Goal: Task Accomplishment & Management: Complete application form

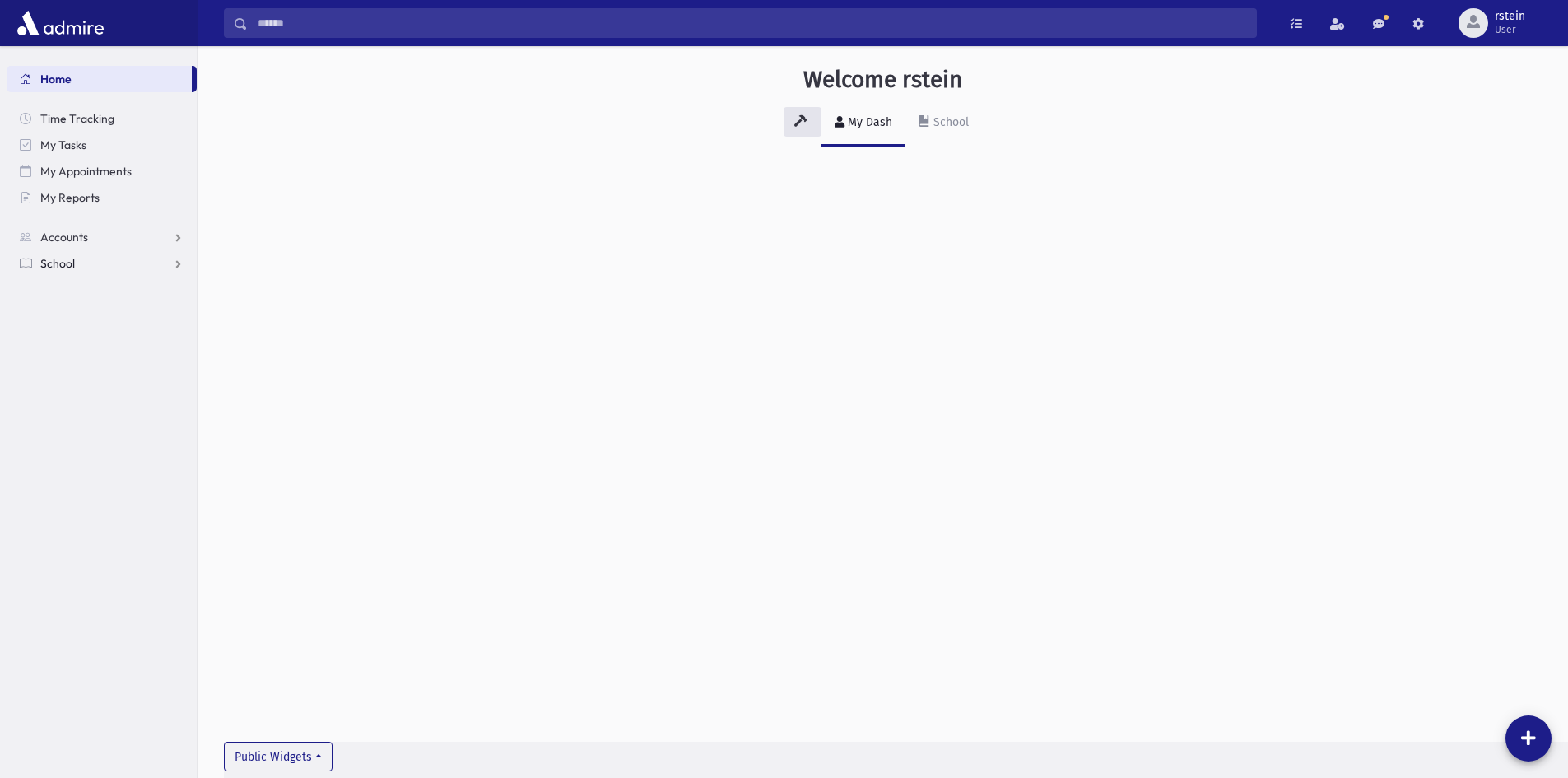
click at [101, 257] on link "School" at bounding box center [101, 263] width 190 height 26
click at [107, 291] on link "Students" at bounding box center [101, 289] width 190 height 26
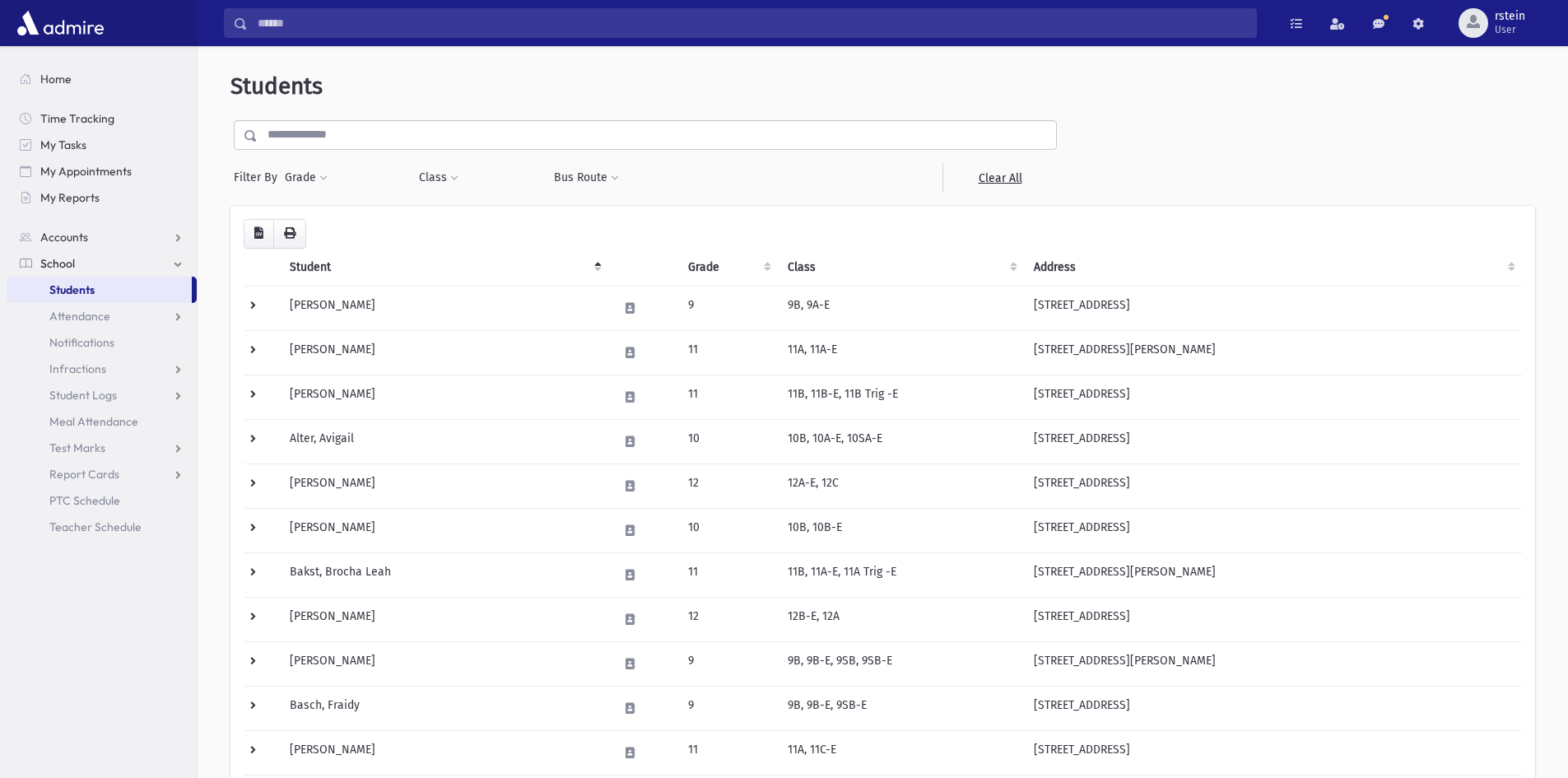
click at [384, 141] on input "text" at bounding box center [657, 135] width 799 height 29
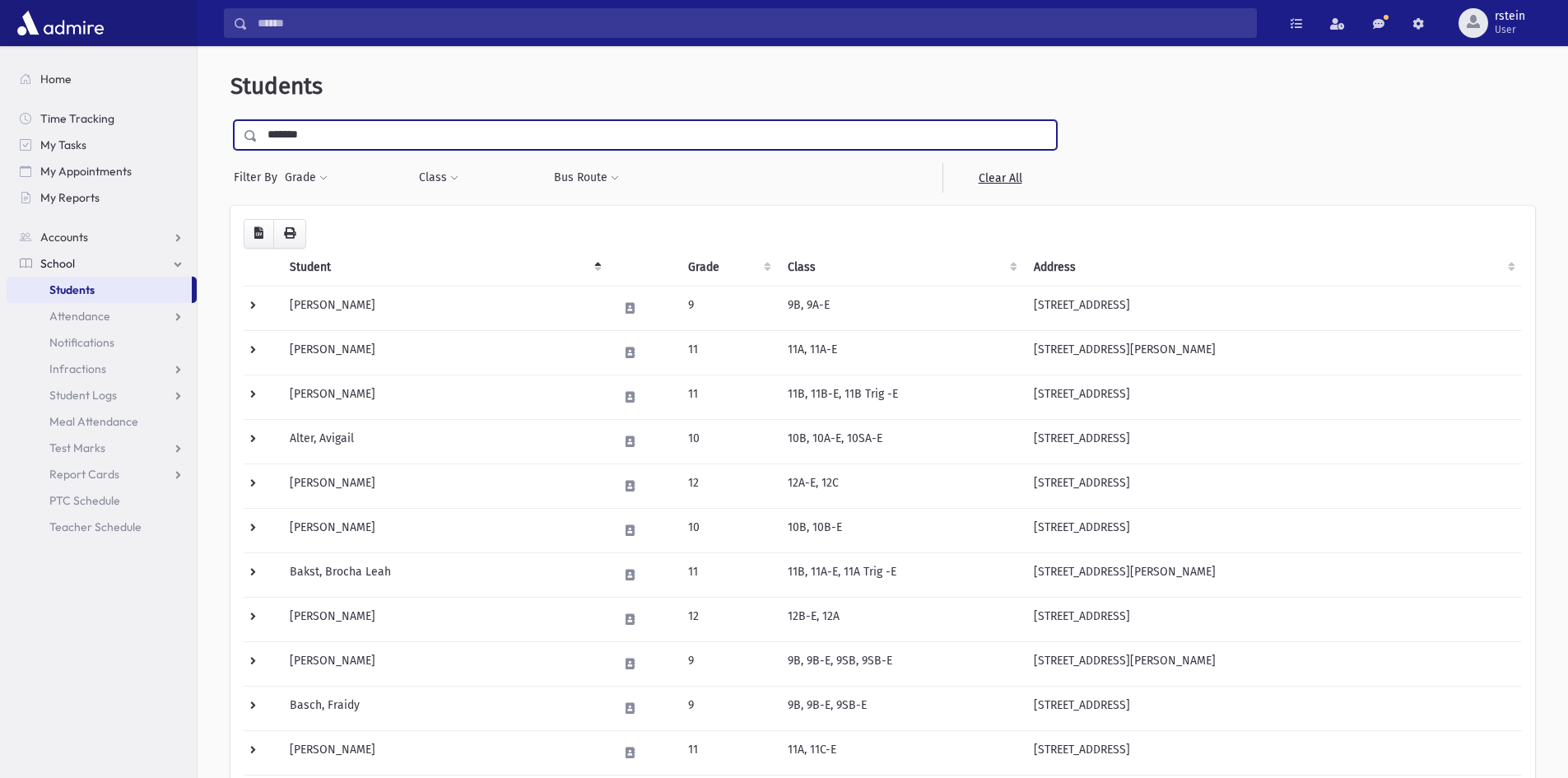
type input "*******"
click at [230, 121] on input "submit" at bounding box center [253, 131] width 46 height 23
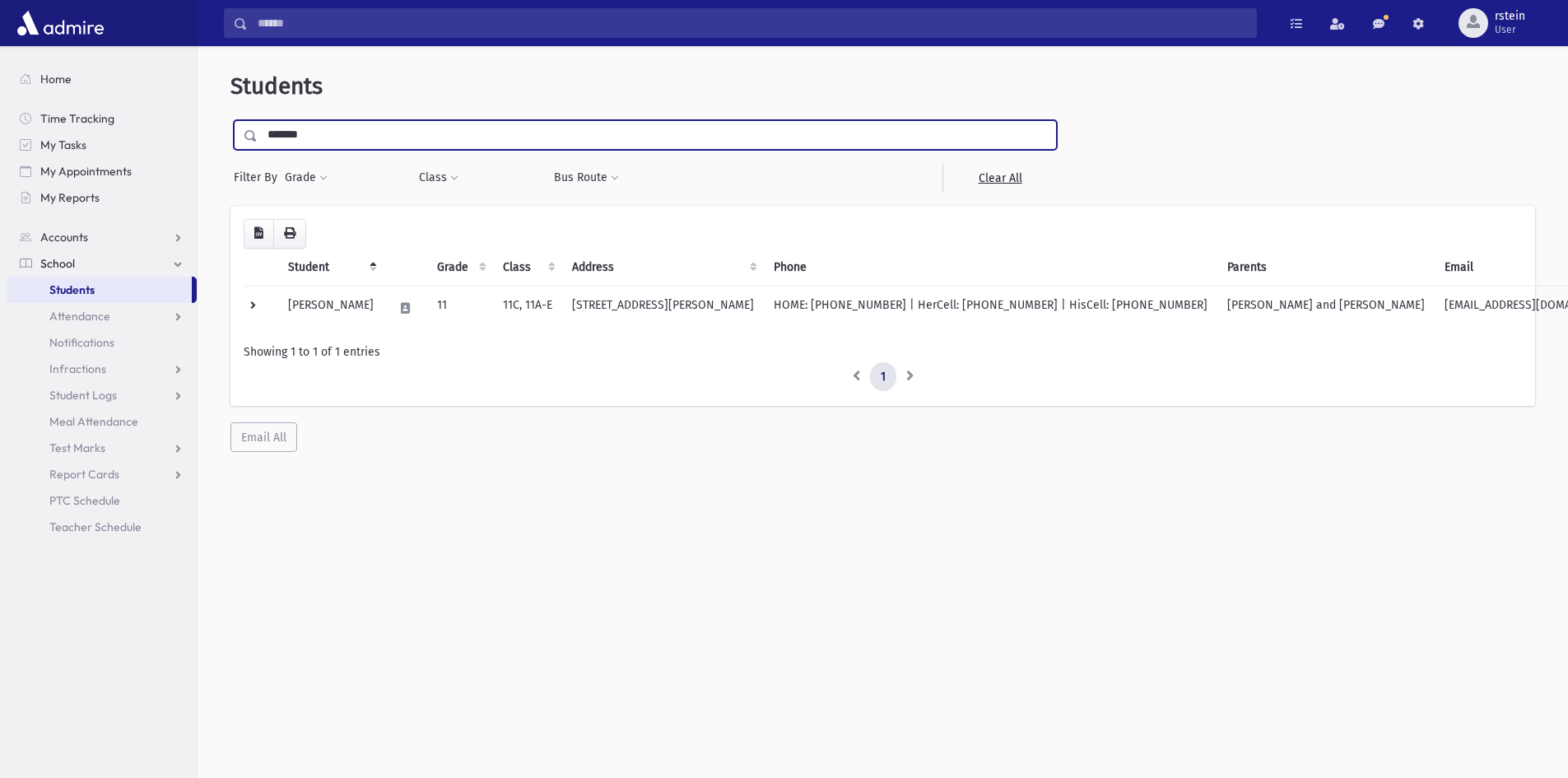
drag, startPoint x: 529, startPoint y: 145, endPoint x: 254, endPoint y: 142, distance: 275.0
click at [254, 142] on div "*******" at bounding box center [645, 135] width 823 height 29
type input "********"
click at [230, 121] on input "submit" at bounding box center [253, 131] width 46 height 23
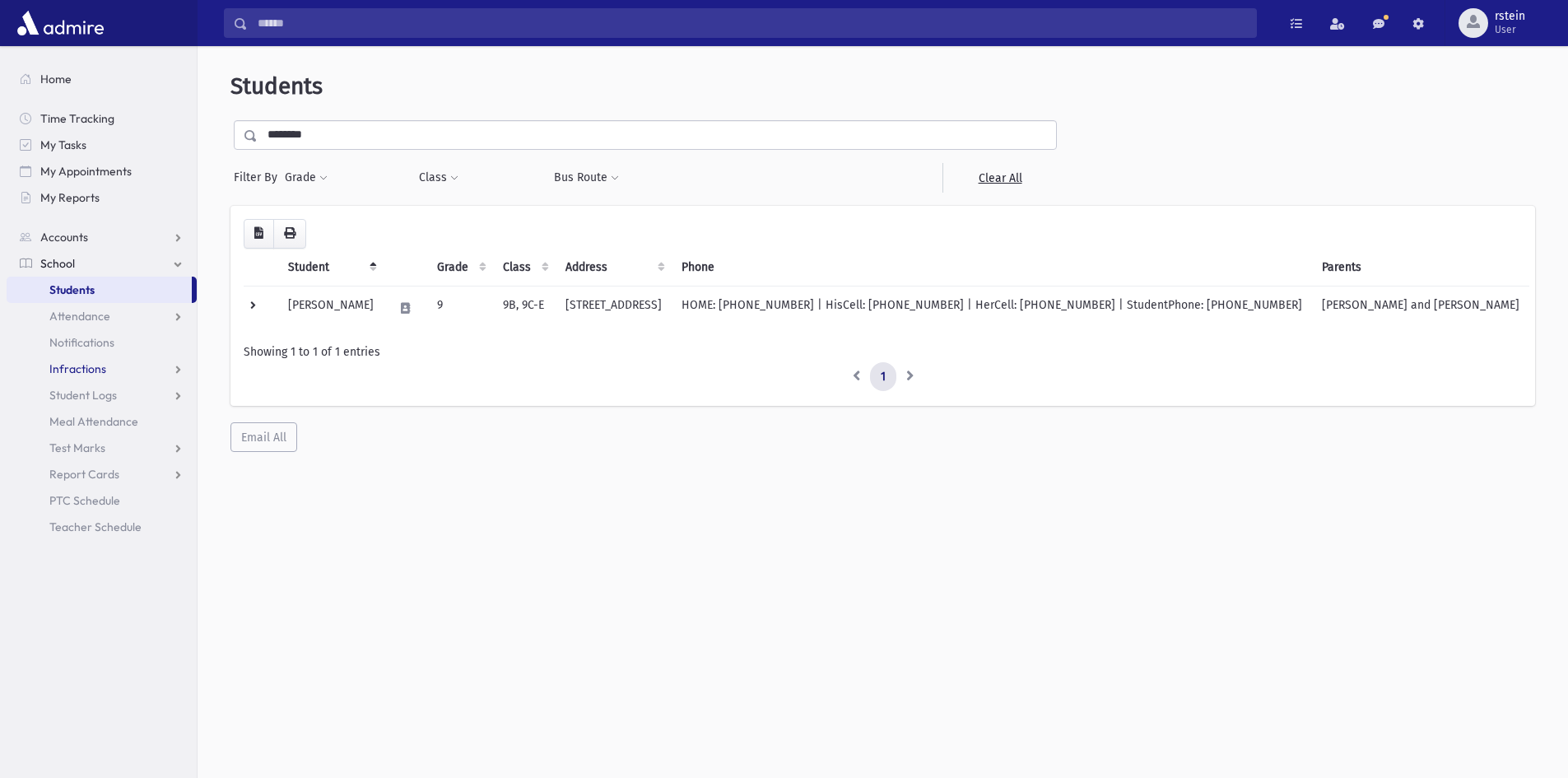
click at [80, 361] on link "Infractions" at bounding box center [101, 368] width 190 height 26
click at [85, 383] on link "Entry" at bounding box center [101, 394] width 190 height 26
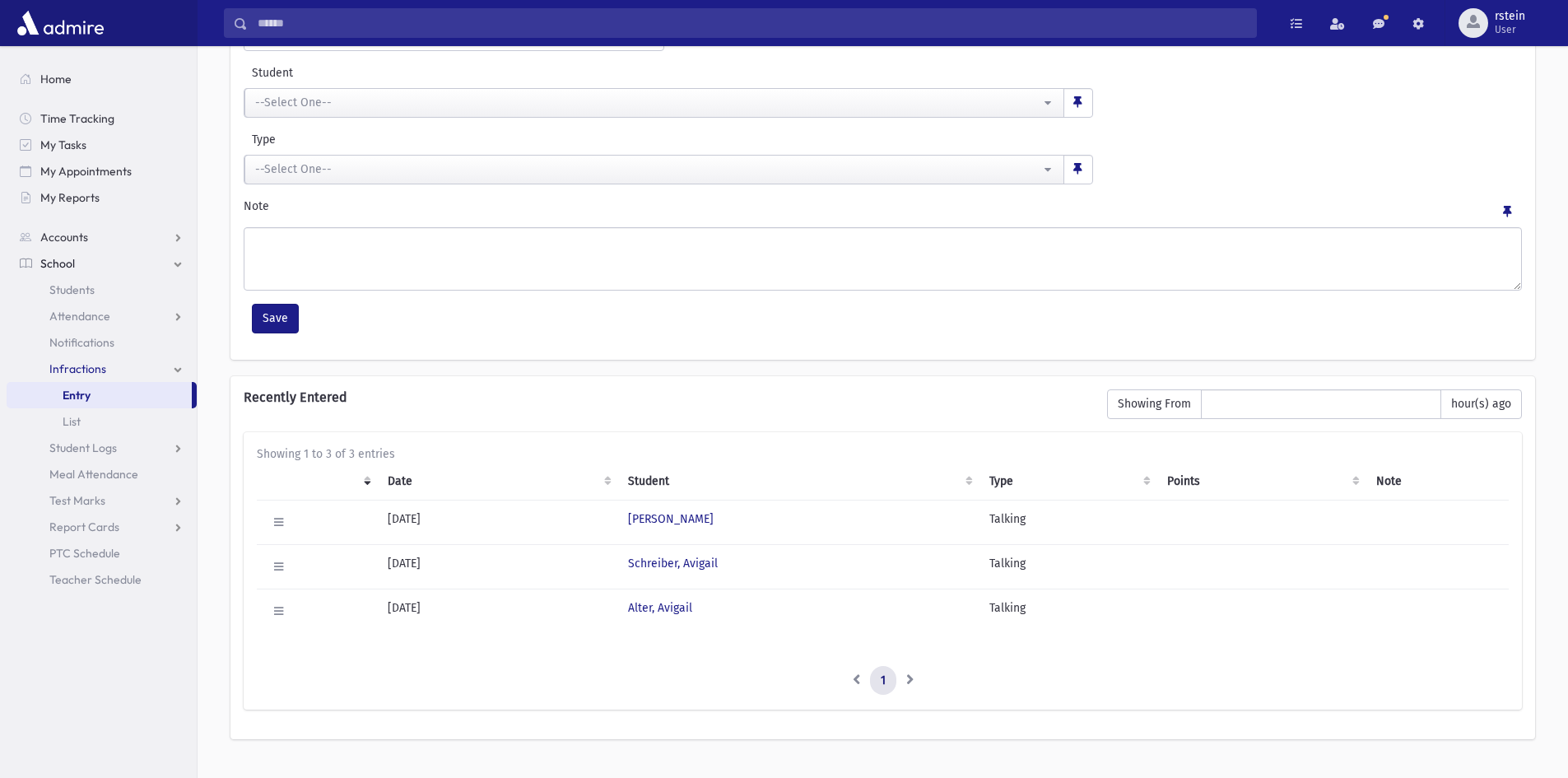
scroll to position [170, 0]
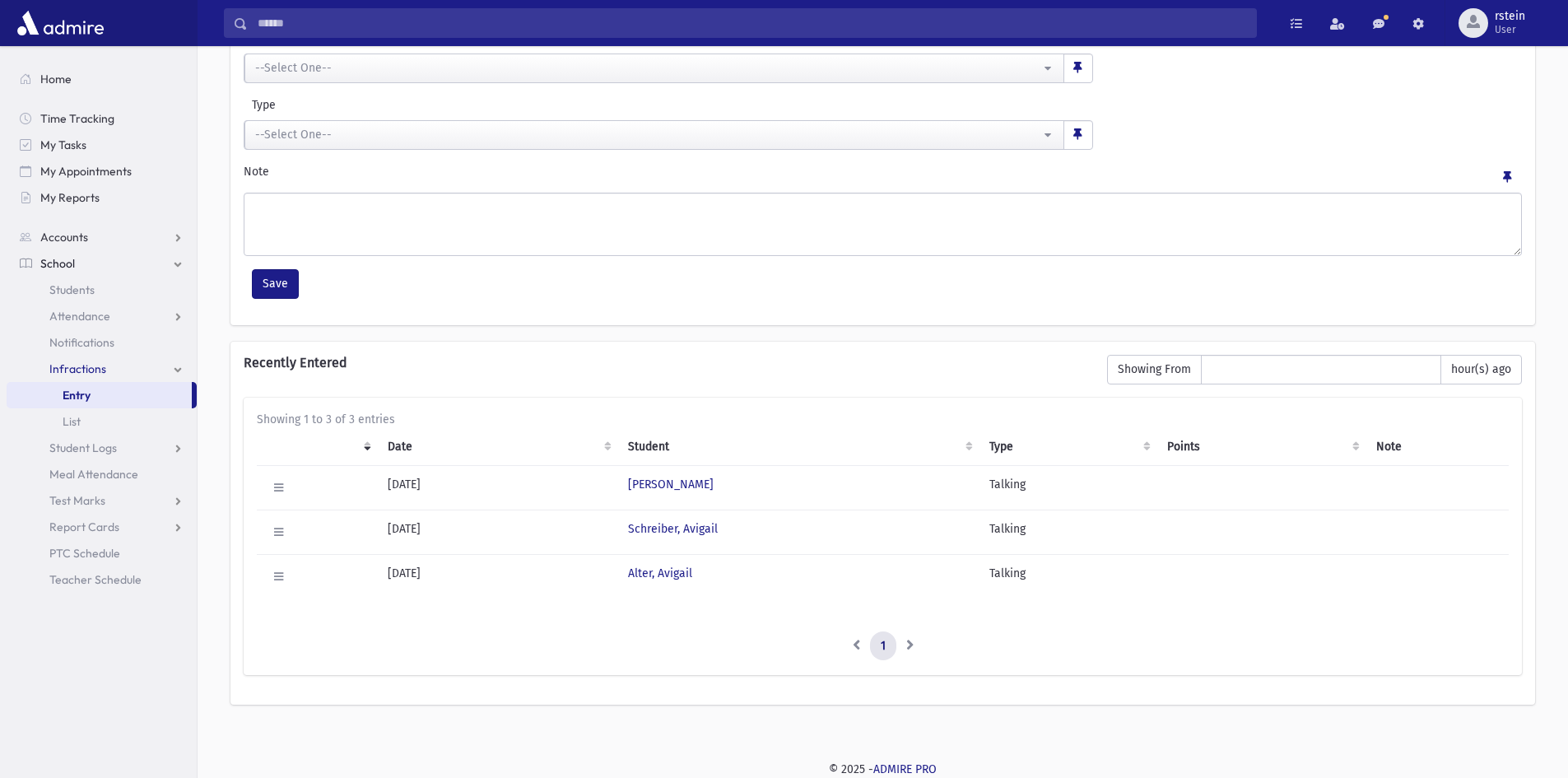
click at [914, 645] on li at bounding box center [909, 646] width 28 height 29
click at [913, 641] on li at bounding box center [909, 646] width 28 height 29
click at [852, 637] on li at bounding box center [856, 646] width 28 height 29
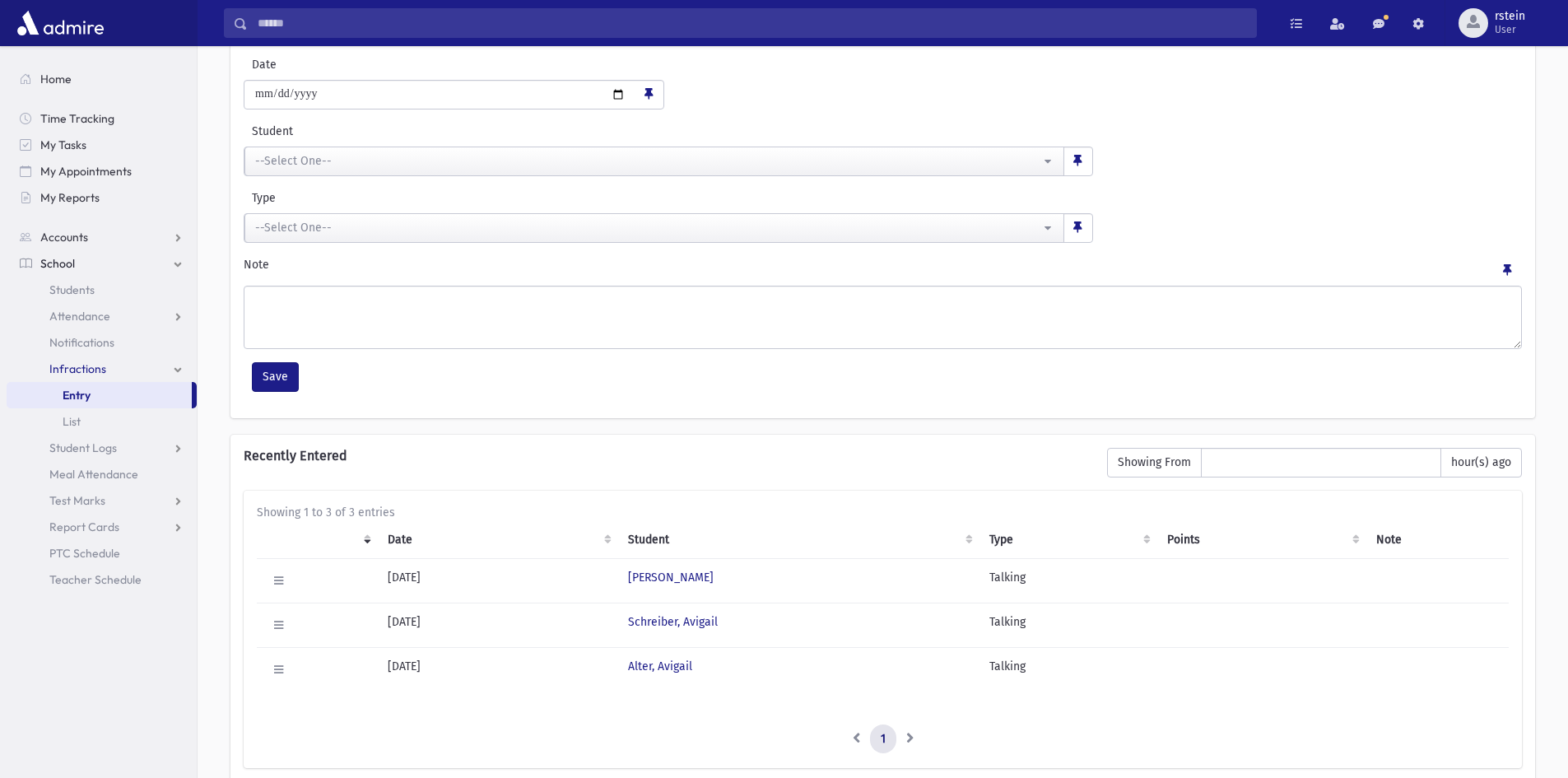
scroll to position [0, 0]
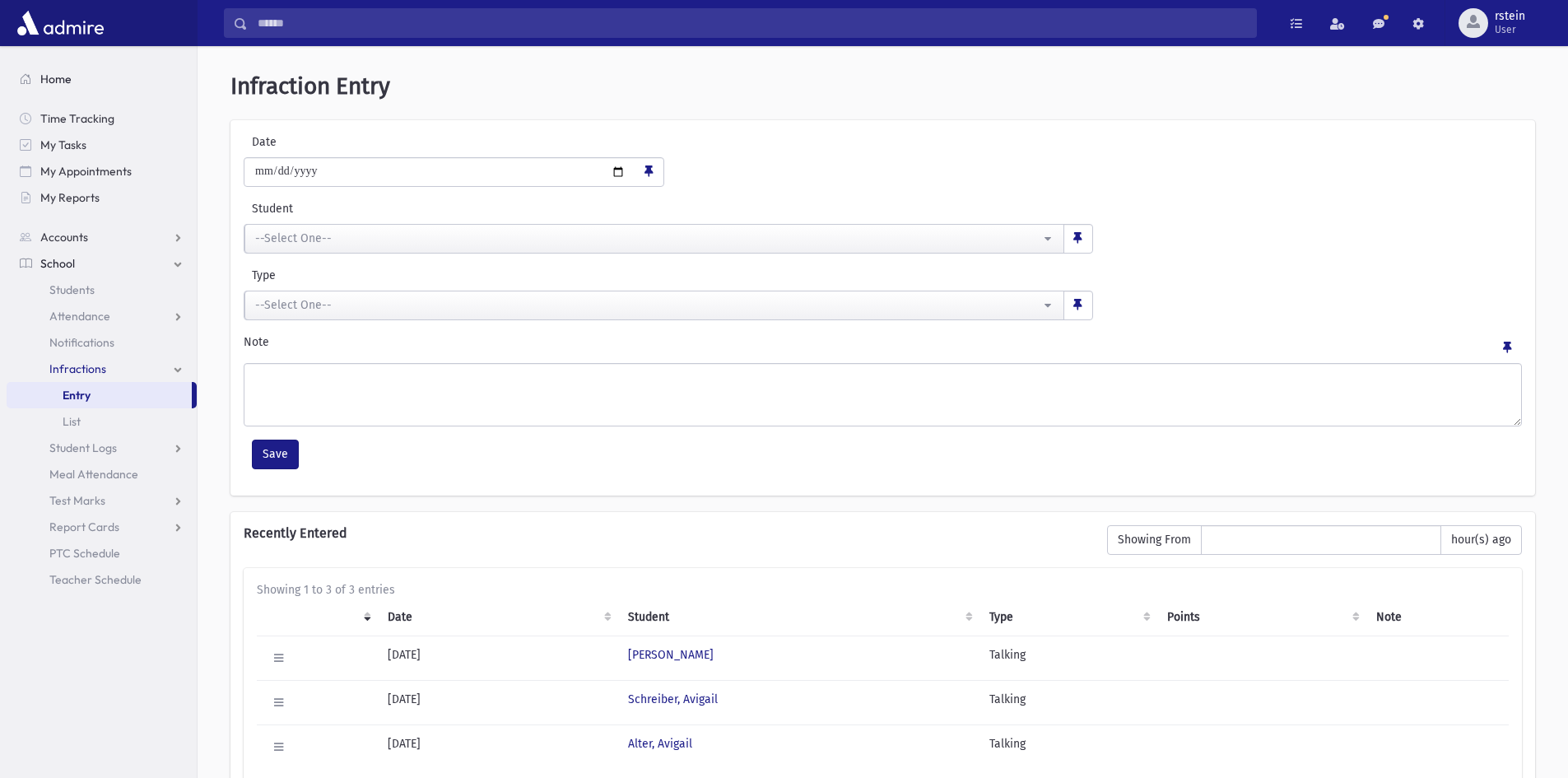
click at [80, 86] on link "Home" at bounding box center [101, 79] width 190 height 26
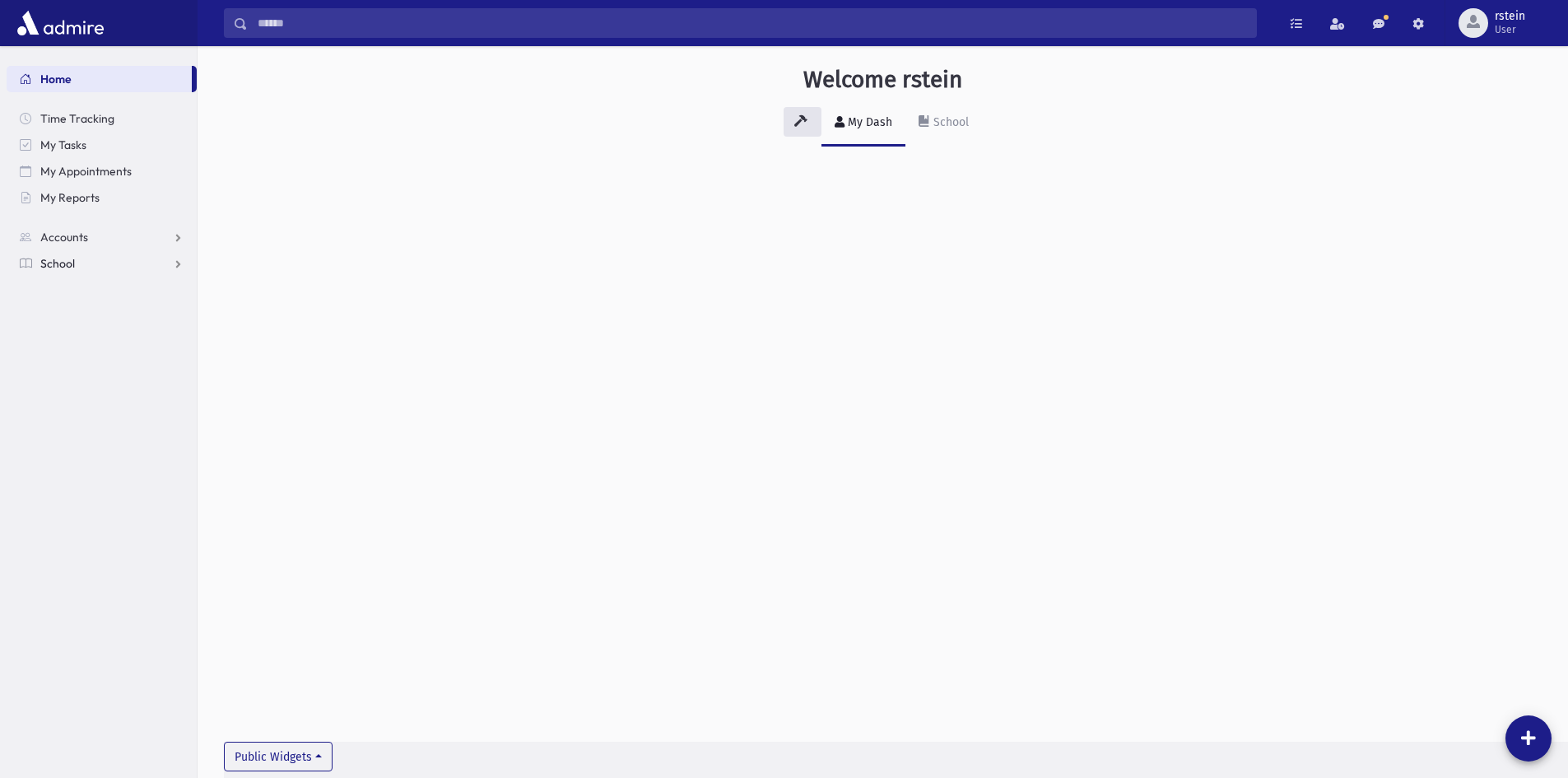
click at [105, 261] on link "School" at bounding box center [101, 263] width 190 height 26
click at [111, 332] on link "Notifications" at bounding box center [101, 342] width 190 height 26
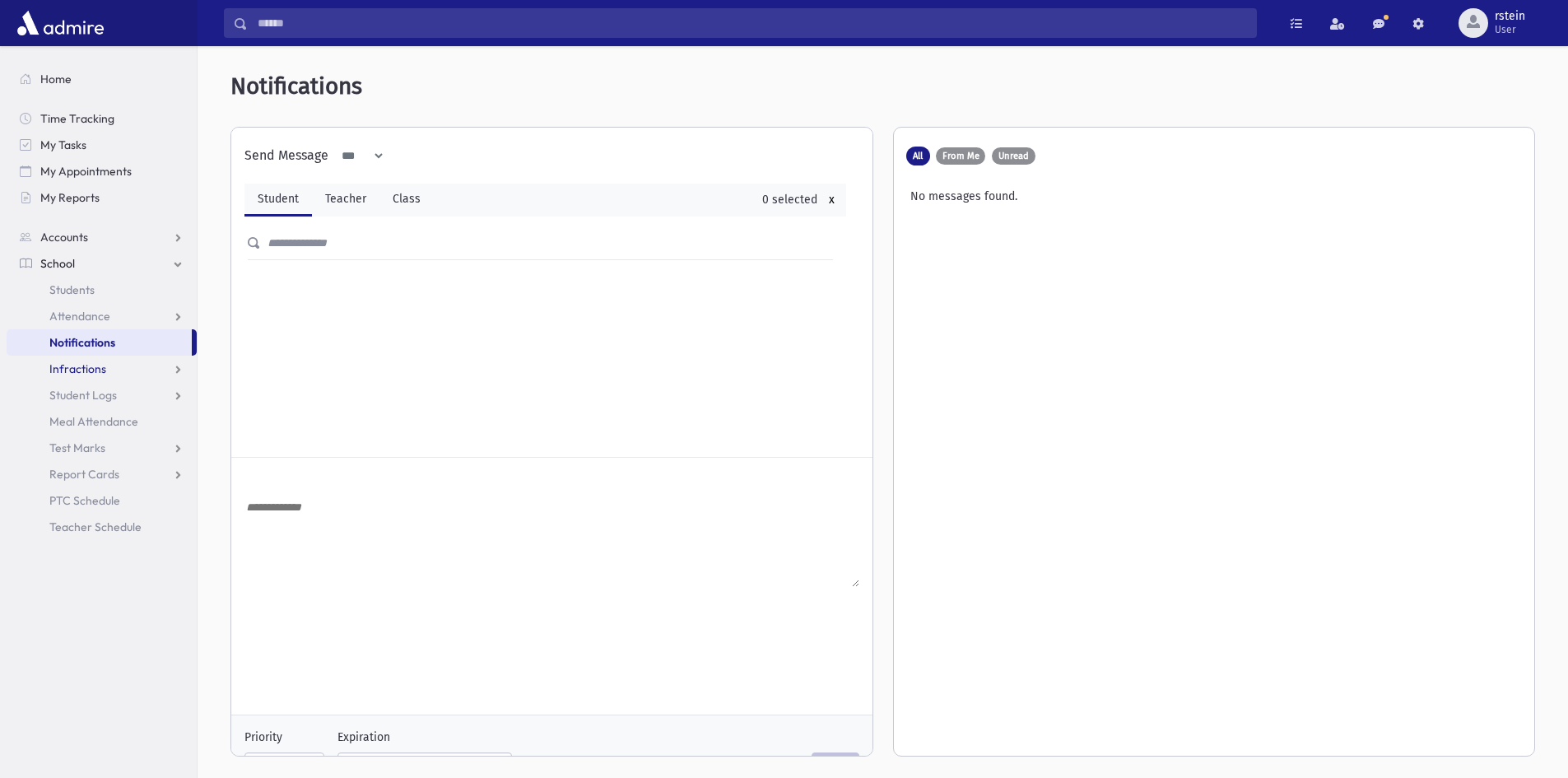
click at [101, 375] on span "Infractions" at bounding box center [78, 369] width 57 height 15
click at [100, 394] on link "Entry" at bounding box center [101, 394] width 190 height 26
